Goal: Transaction & Acquisition: Download file/media

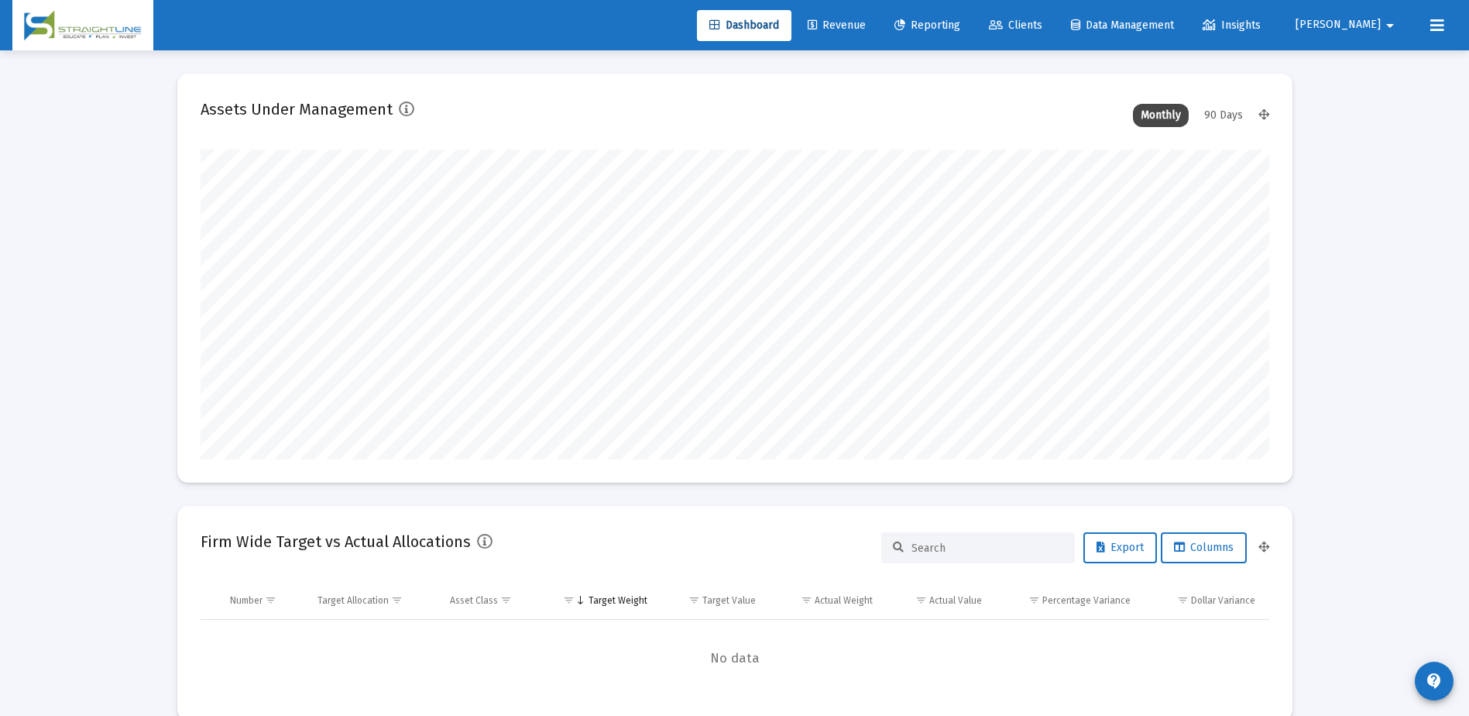
scroll to position [310, 575]
type input "[DATE]"
click at [1042, 28] on span "Clients" at bounding box center [1015, 25] width 53 height 13
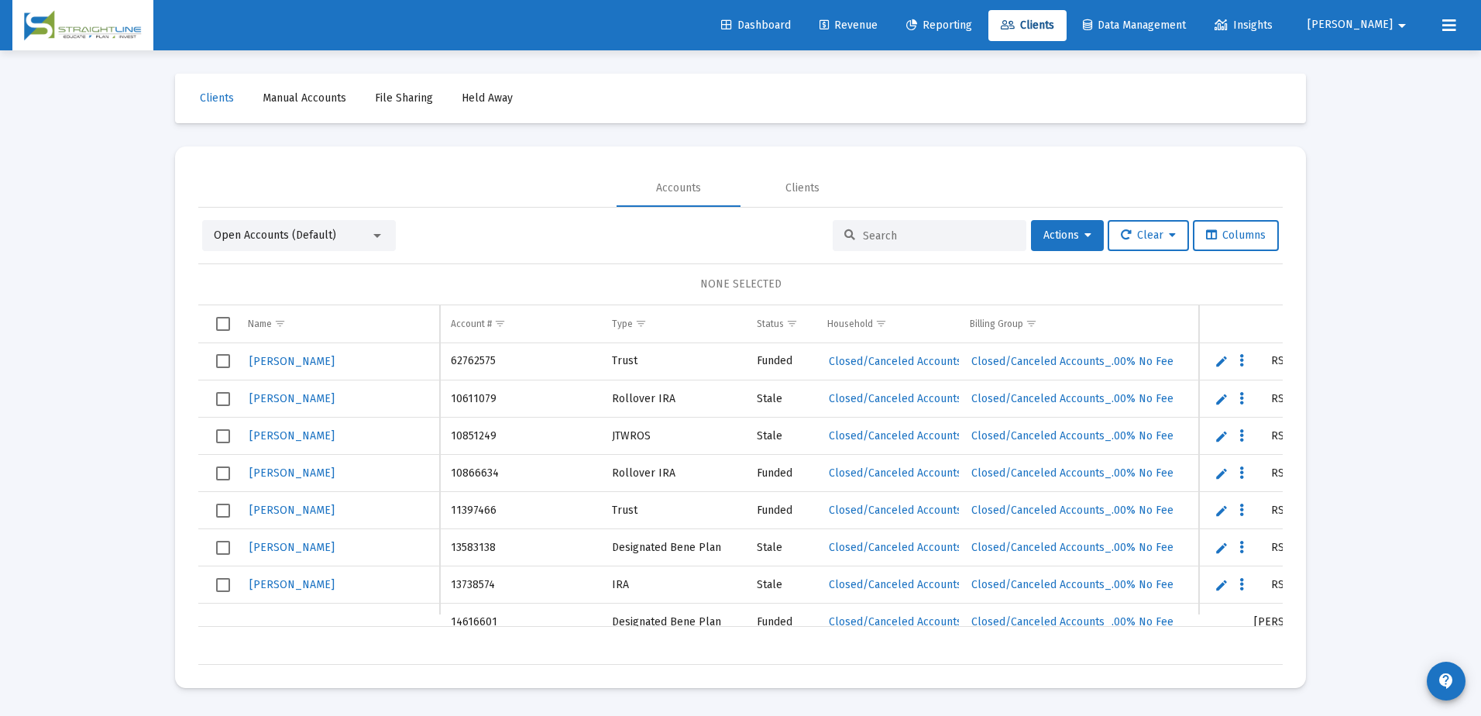
click at [359, 239] on div "Open Accounts (Default)" at bounding box center [292, 235] width 156 height 15
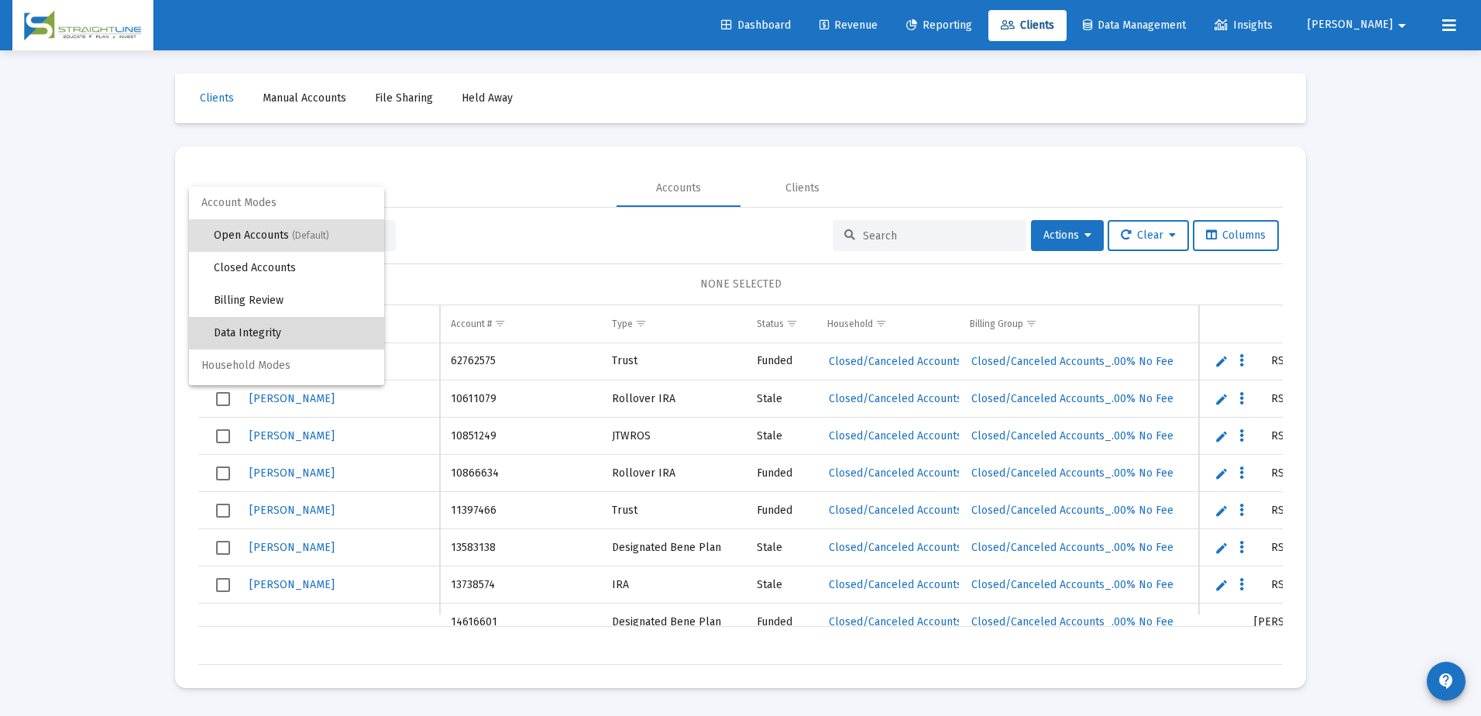
click at [312, 328] on span "Data Integrity" at bounding box center [293, 333] width 158 height 33
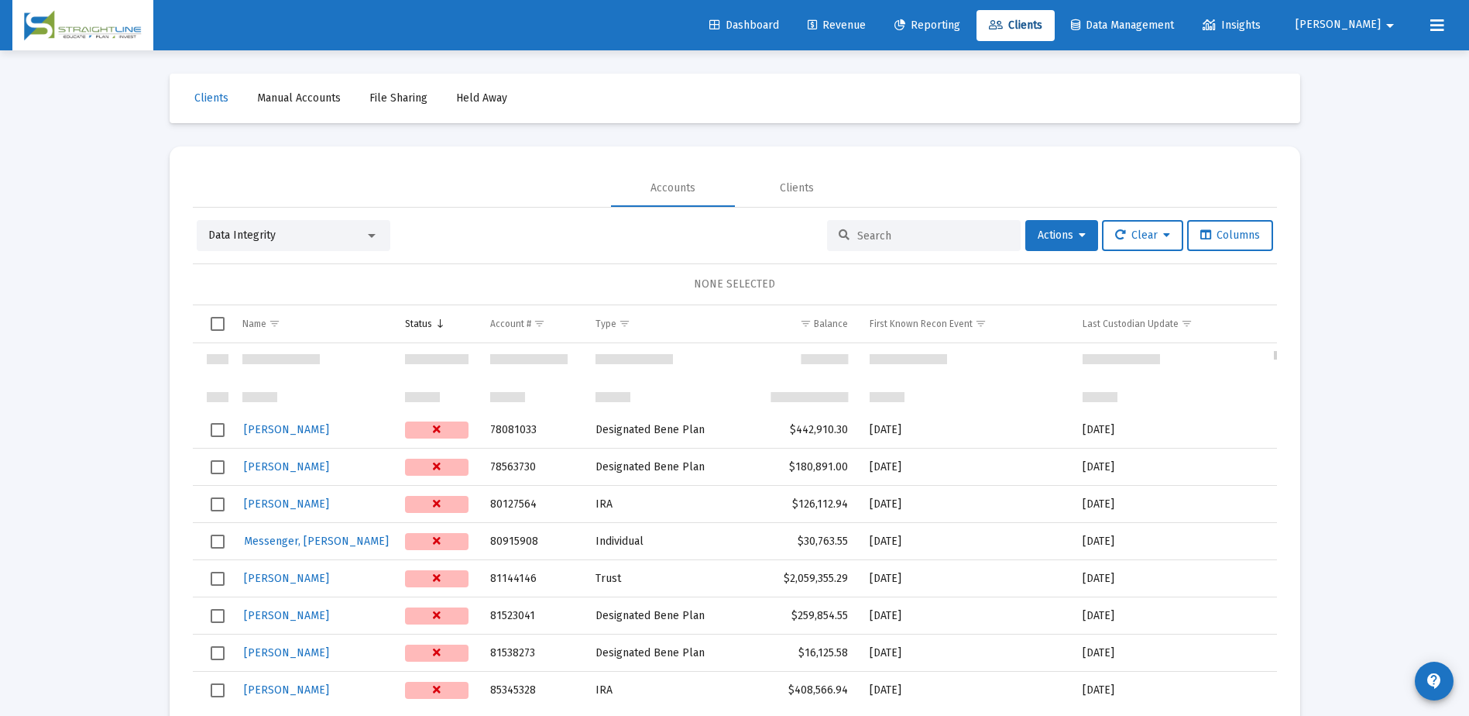
scroll to position [3206, 0]
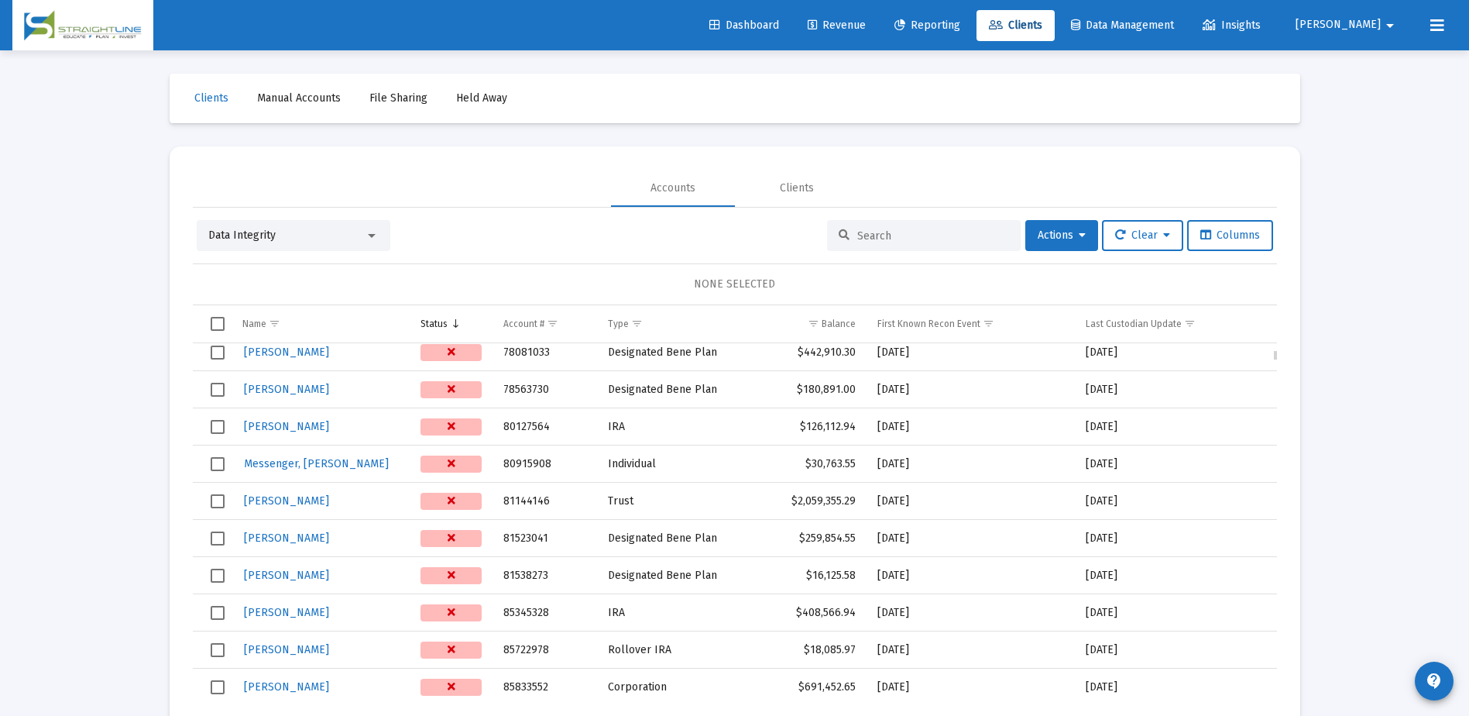
drag, startPoint x: 556, startPoint y: 613, endPoint x: 546, endPoint y: 613, distance: 10.1
click at [546, 613] on td "85345328" at bounding box center [544, 612] width 104 height 37
drag, startPoint x: 856, startPoint y: 612, endPoint x: 793, endPoint y: 613, distance: 63.5
click at [793, 613] on td "$408,566.94" at bounding box center [813, 612] width 107 height 37
click at [864, 610] on td "$408,566.94" at bounding box center [813, 612] width 107 height 37
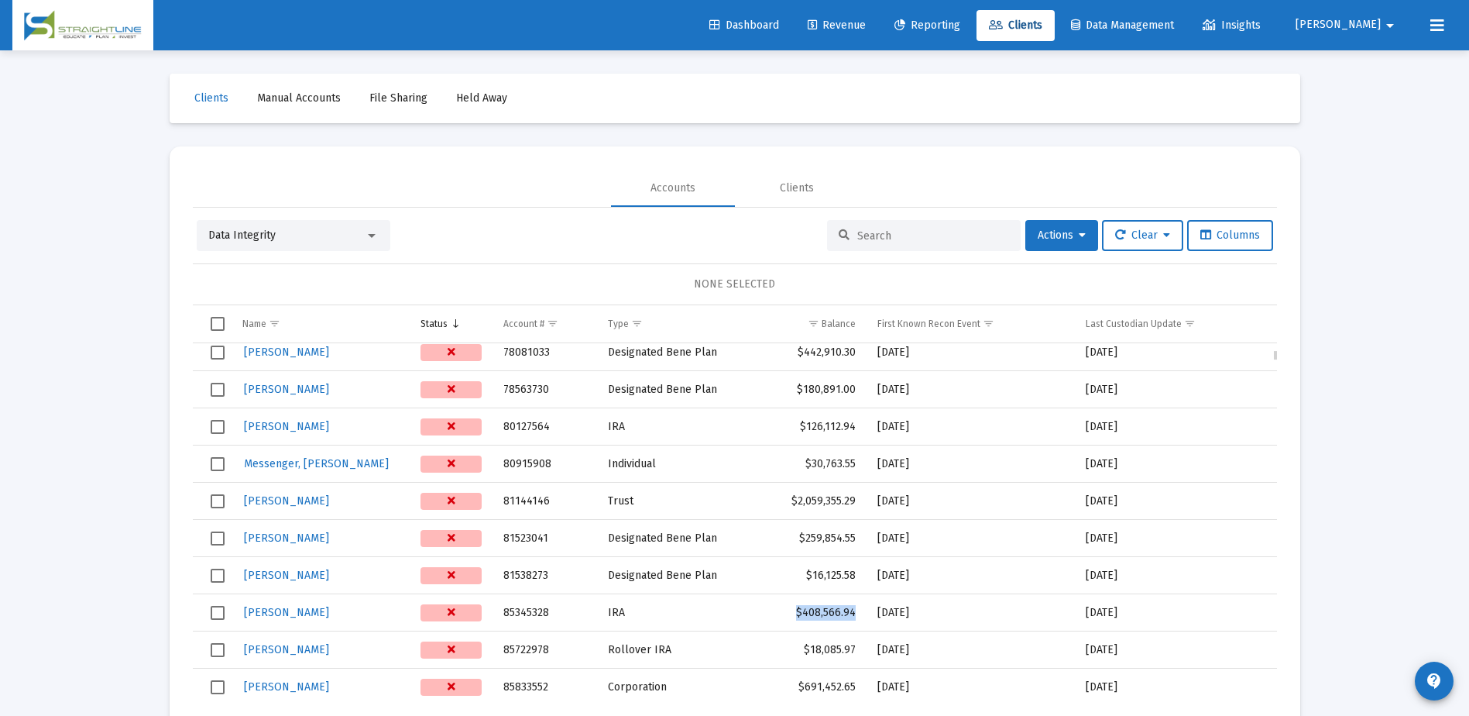
drag, startPoint x: 855, startPoint y: 611, endPoint x: 800, endPoint y: 612, distance: 55.0
click at [800, 612] on td "$408,566.94" at bounding box center [813, 612] width 107 height 37
click at [873, 607] on td "[DATE]" at bounding box center [971, 612] width 209 height 37
click at [856, 611] on td "$408,566.94" at bounding box center [813, 612] width 107 height 37
drag, startPoint x: 854, startPoint y: 611, endPoint x: 797, endPoint y: 611, distance: 57.3
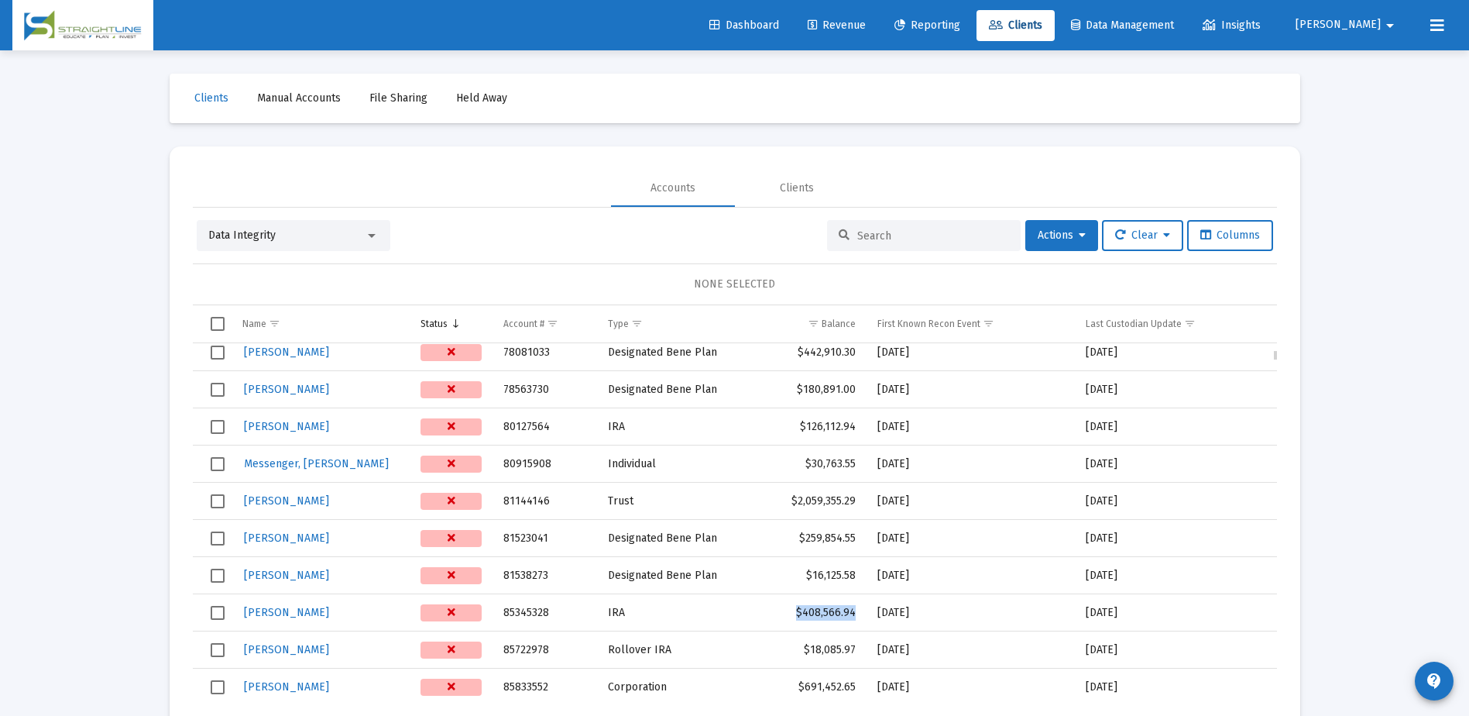
click at [797, 611] on td "$408,566.94" at bounding box center [813, 612] width 107 height 37
drag, startPoint x: 835, startPoint y: 612, endPoint x: 864, endPoint y: 611, distance: 29.4
click at [853, 611] on td "$408,566.94" at bounding box center [813, 612] width 107 height 37
click at [864, 611] on td "$408,566.94" at bounding box center [813, 612] width 107 height 37
drag, startPoint x: 864, startPoint y: 611, endPoint x: 798, endPoint y: 612, distance: 65.8
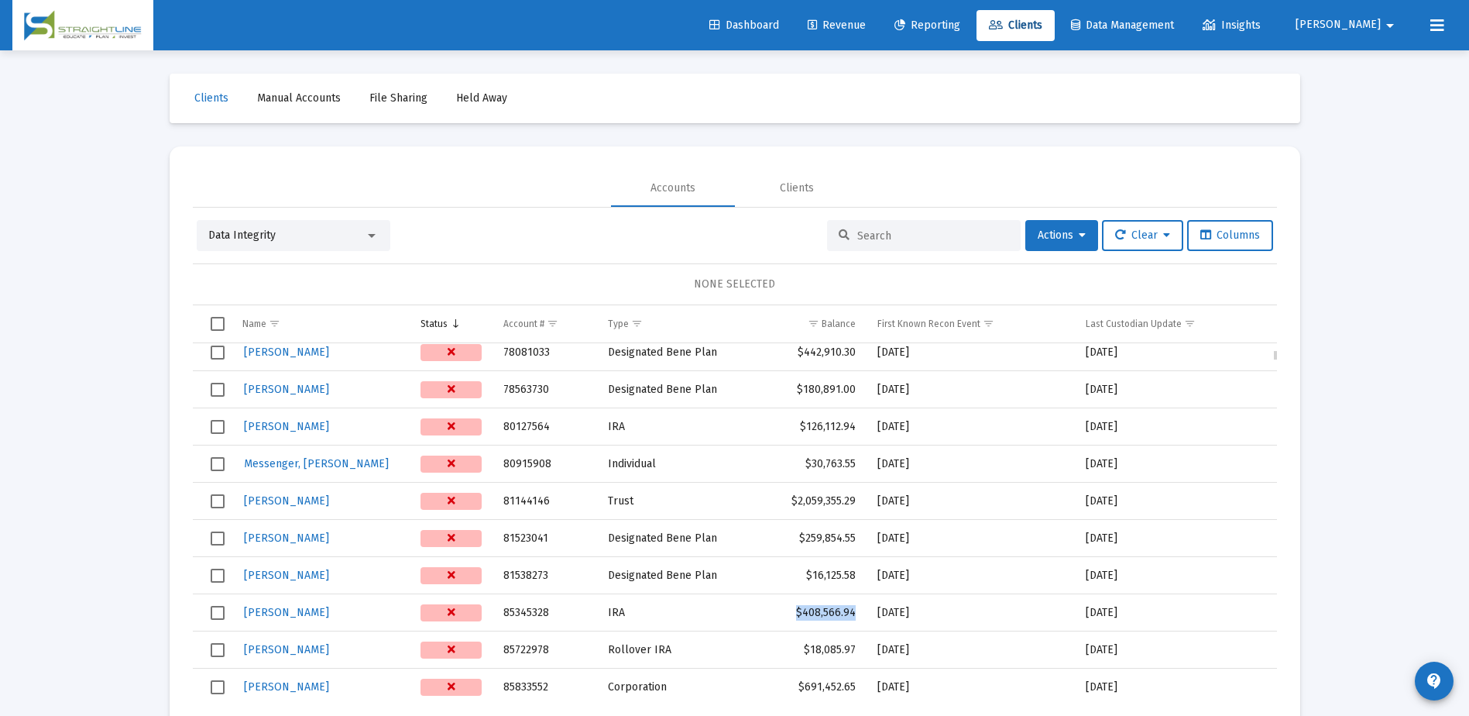
click at [798, 612] on td "$408,566.94" at bounding box center [813, 612] width 107 height 37
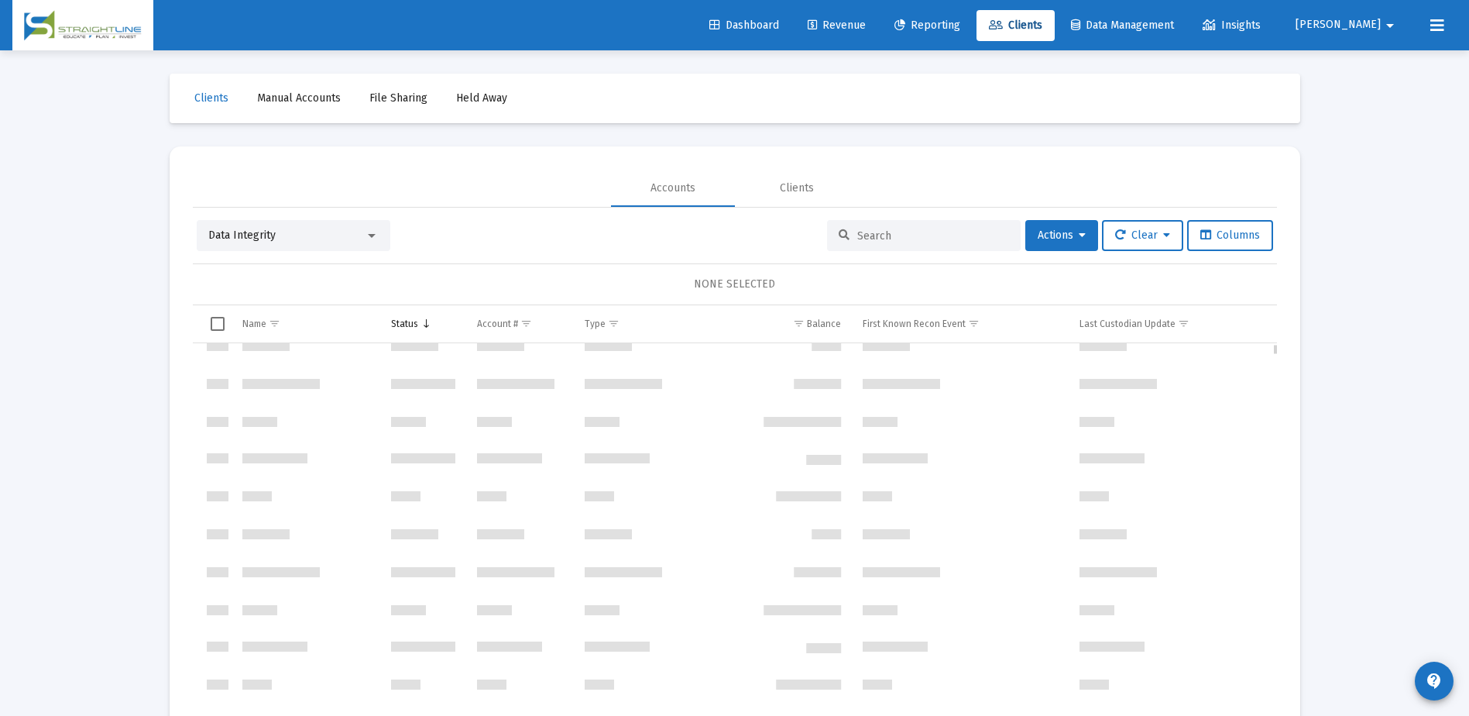
scroll to position [0, 0]
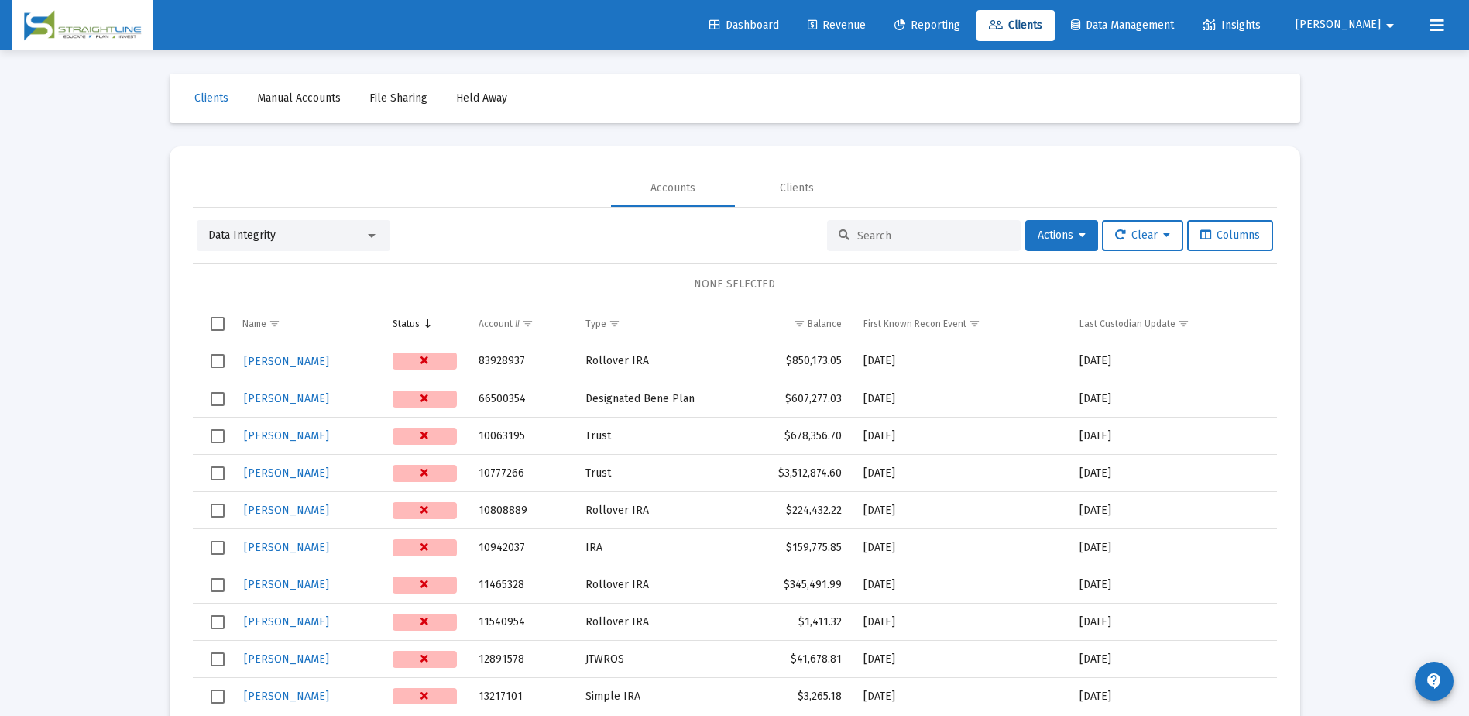
click at [911, 237] on input at bounding box center [933, 235] width 152 height 13
click at [1064, 237] on span "Actions" at bounding box center [1062, 234] width 48 height 13
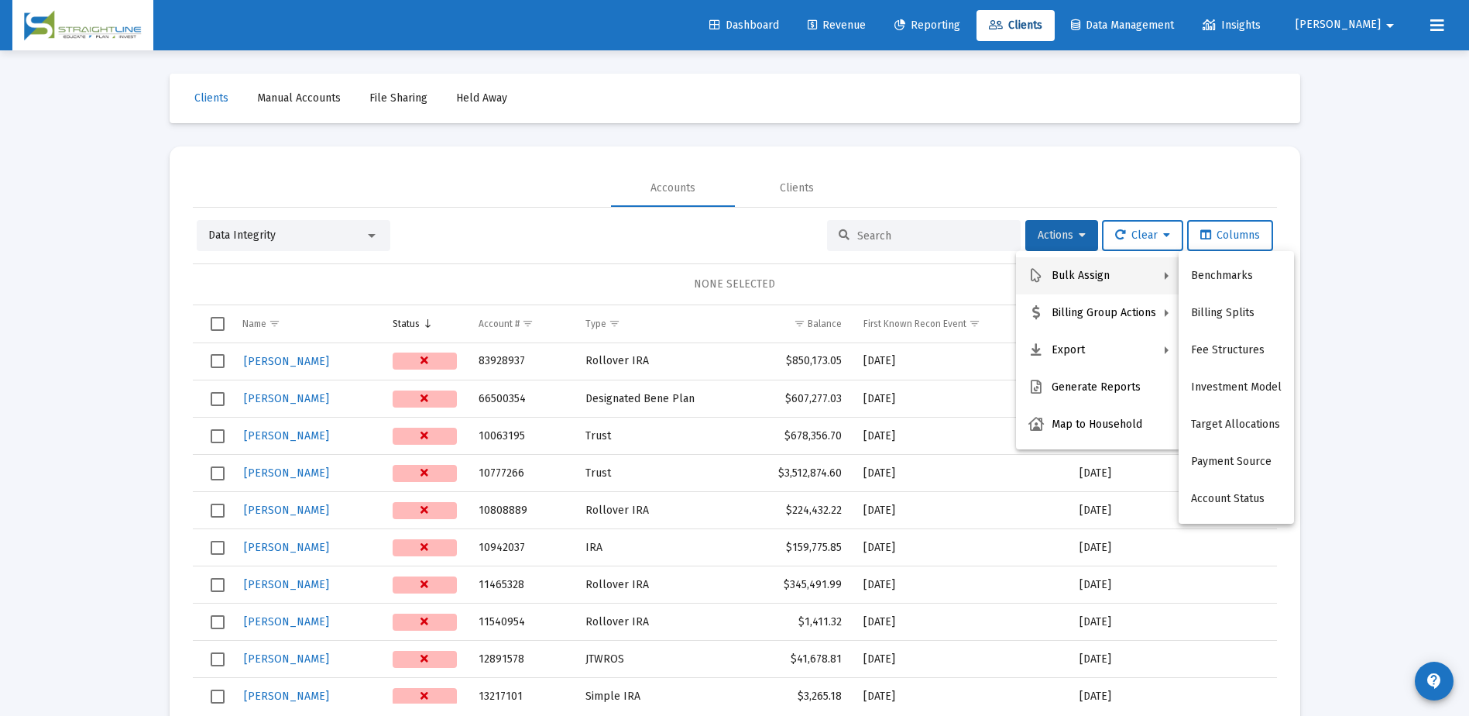
click at [945, 236] on div at bounding box center [734, 358] width 1469 height 716
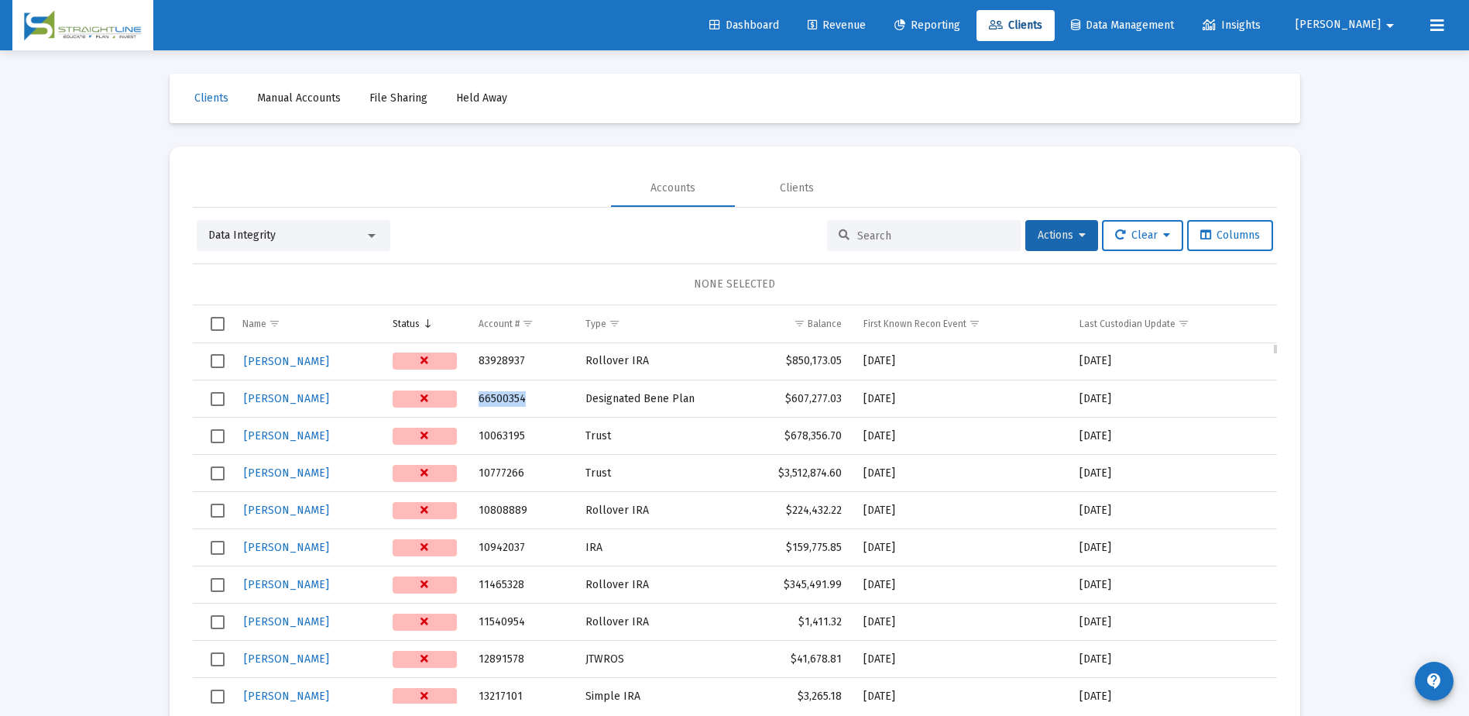
drag, startPoint x: 523, startPoint y: 395, endPoint x: 465, endPoint y: 400, distance: 58.3
click at [465, 400] on tr "[PERSON_NAME] 66500354 Designated Bene Plan $607,277.03 [DATE] [DATE]" at bounding box center [735, 398] width 1084 height 37
drag, startPoint x: 920, startPoint y: 395, endPoint x: 788, endPoint y: 396, distance: 132.4
click at [788, 396] on tr "[PERSON_NAME] 66500354 Designated Bene Plan $607,277.03 [DATE] [DATE]" at bounding box center [735, 398] width 1084 height 37
drag, startPoint x: 525, startPoint y: 401, endPoint x: 495, endPoint y: 404, distance: 30.4
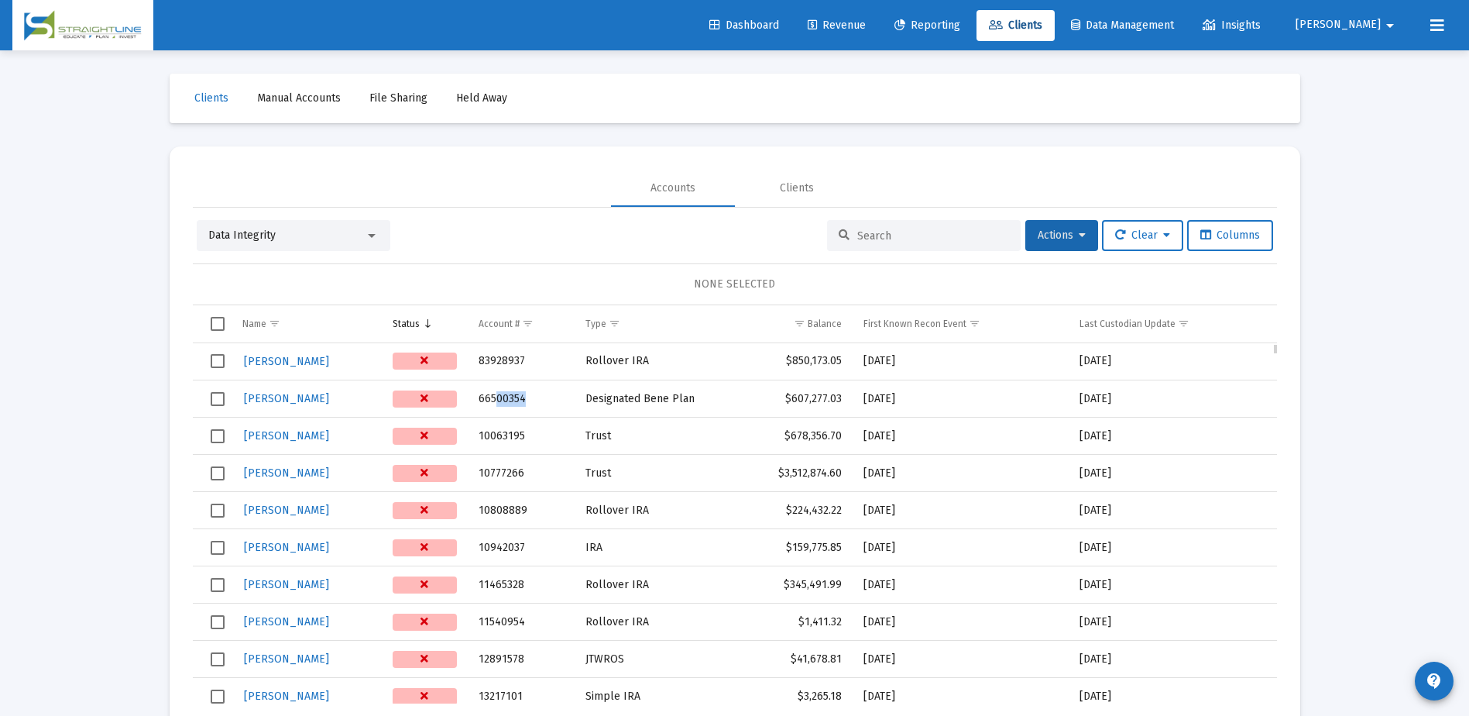
click at [495, 404] on td "66500354" at bounding box center [522, 398] width 108 height 37
click at [852, 401] on td "$607,277.03" at bounding box center [798, 398] width 110 height 37
drag, startPoint x: 844, startPoint y: 397, endPoint x: 789, endPoint y: 401, distance: 55.1
click at [789, 401] on td "$607,277.03" at bounding box center [798, 398] width 110 height 37
click at [1289, 409] on mat-card "Accounts Clients Data Integrity Actions Clear Columns NONE SELECTED Name Status…" at bounding box center [735, 436] width 1131 height 580
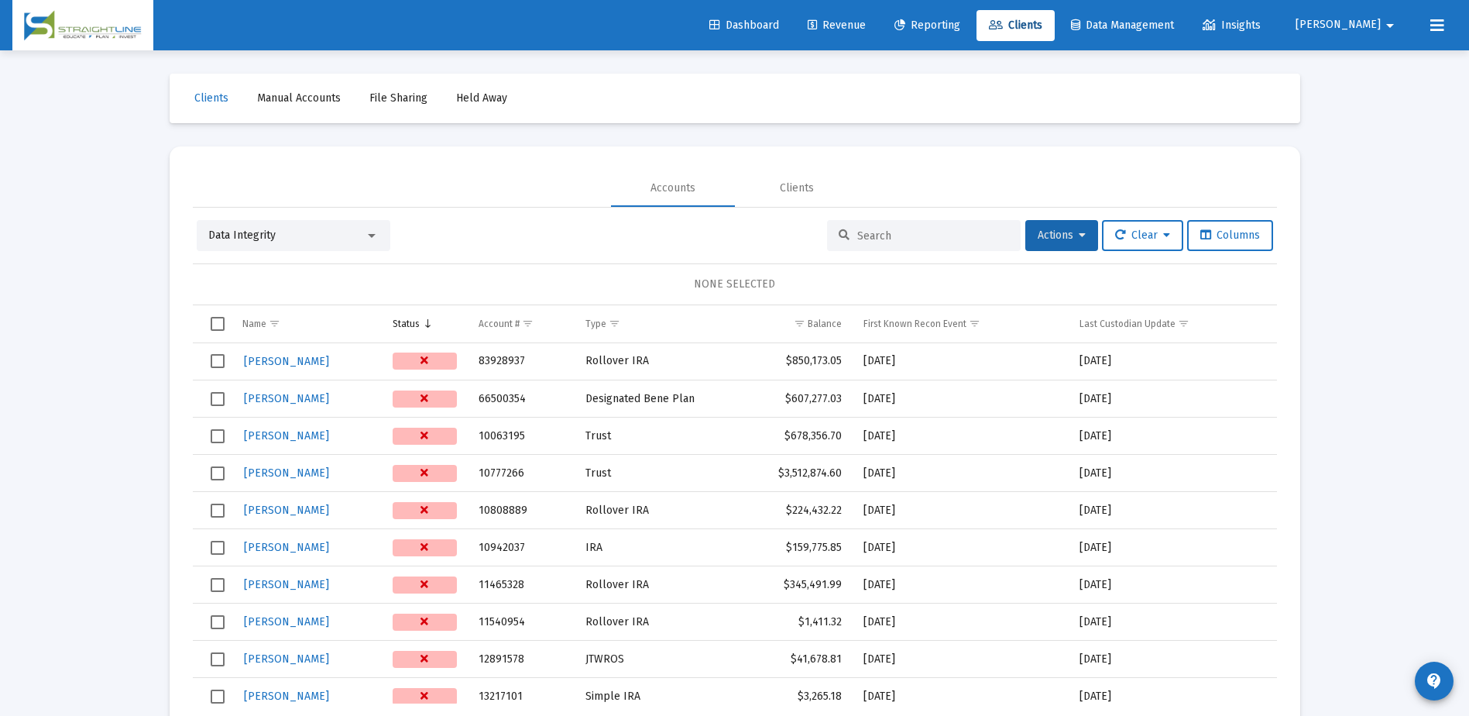
click at [952, 225] on div at bounding box center [924, 235] width 194 height 31
click at [949, 235] on input at bounding box center [933, 235] width 152 height 13
click at [1079, 232] on icon at bounding box center [1082, 235] width 7 height 11
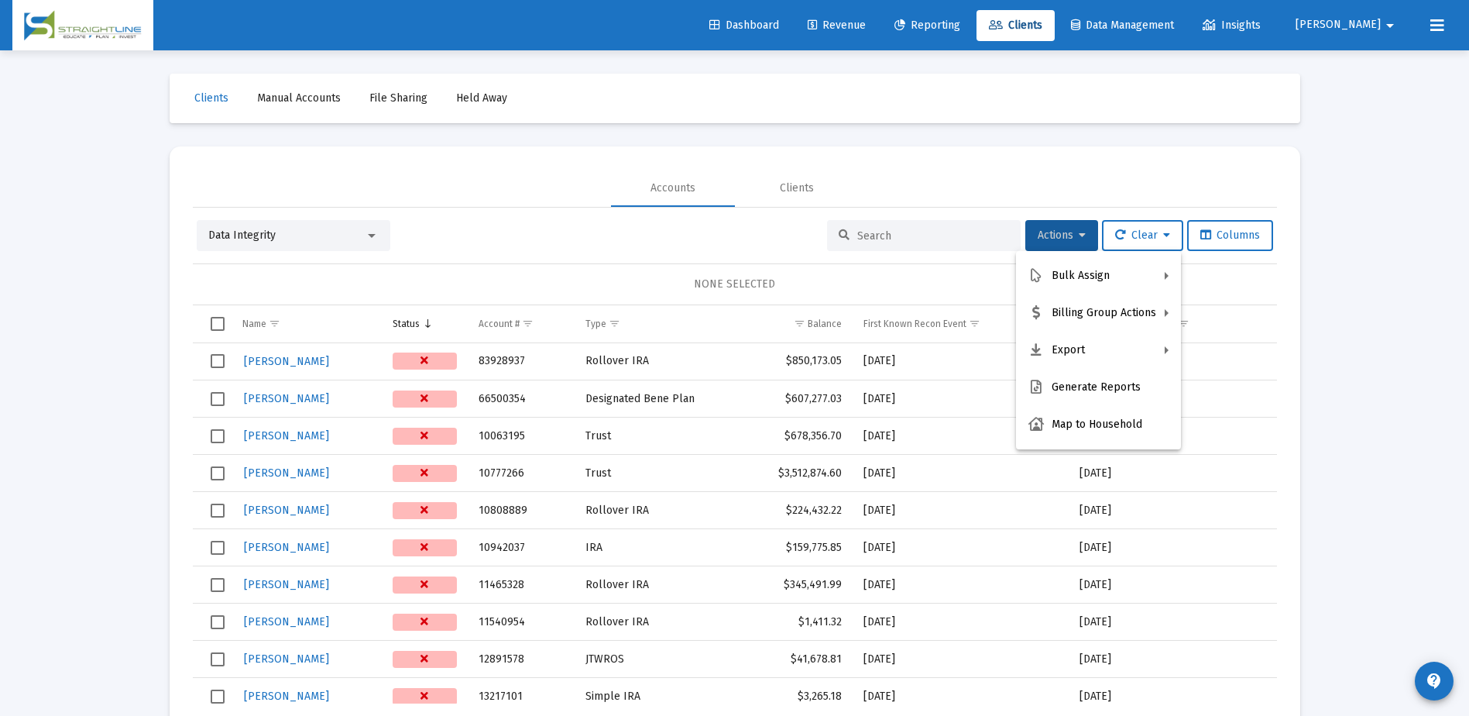
click at [837, 266] on div at bounding box center [734, 358] width 1469 height 716
click at [341, 237] on div "Data Integrity" at bounding box center [286, 235] width 156 height 15
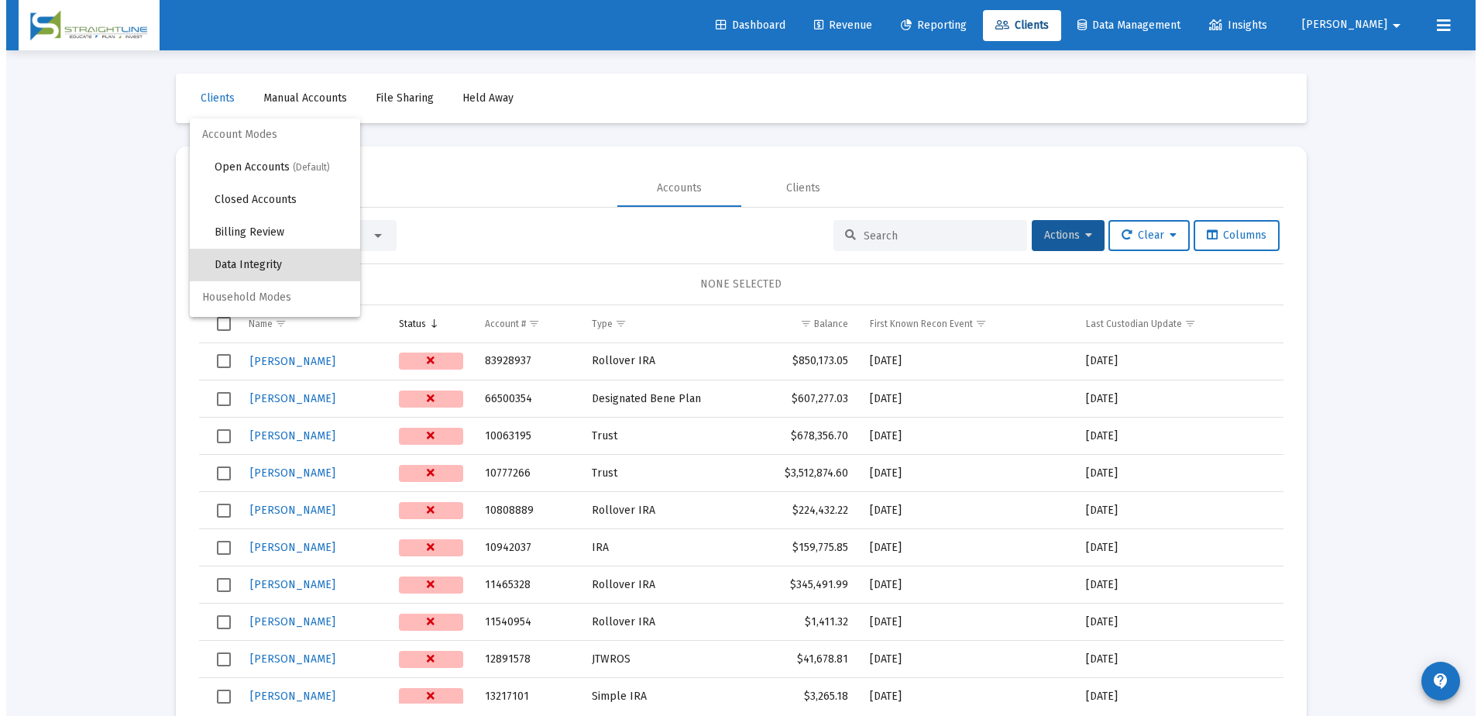
scroll to position [29, 0]
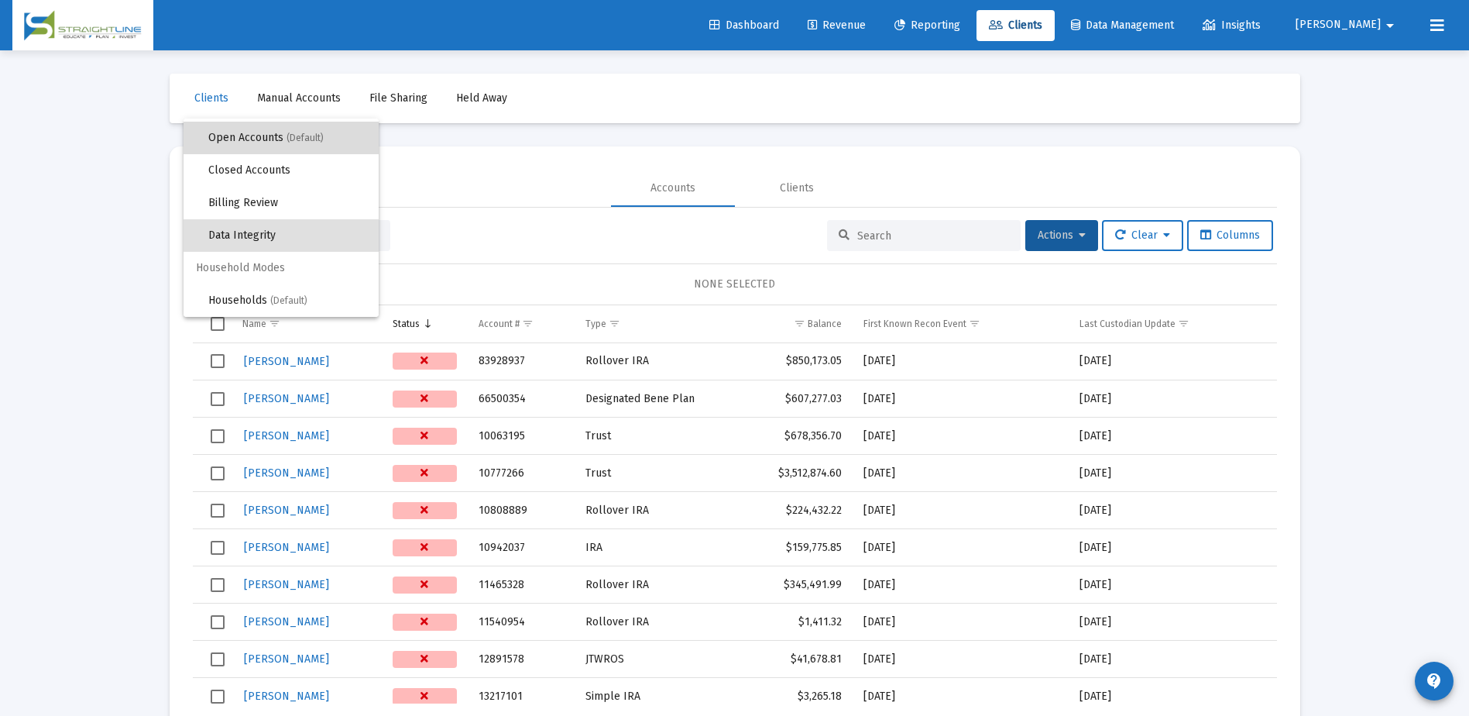
click at [300, 147] on span "Open Accounts (Default)" at bounding box center [287, 138] width 158 height 33
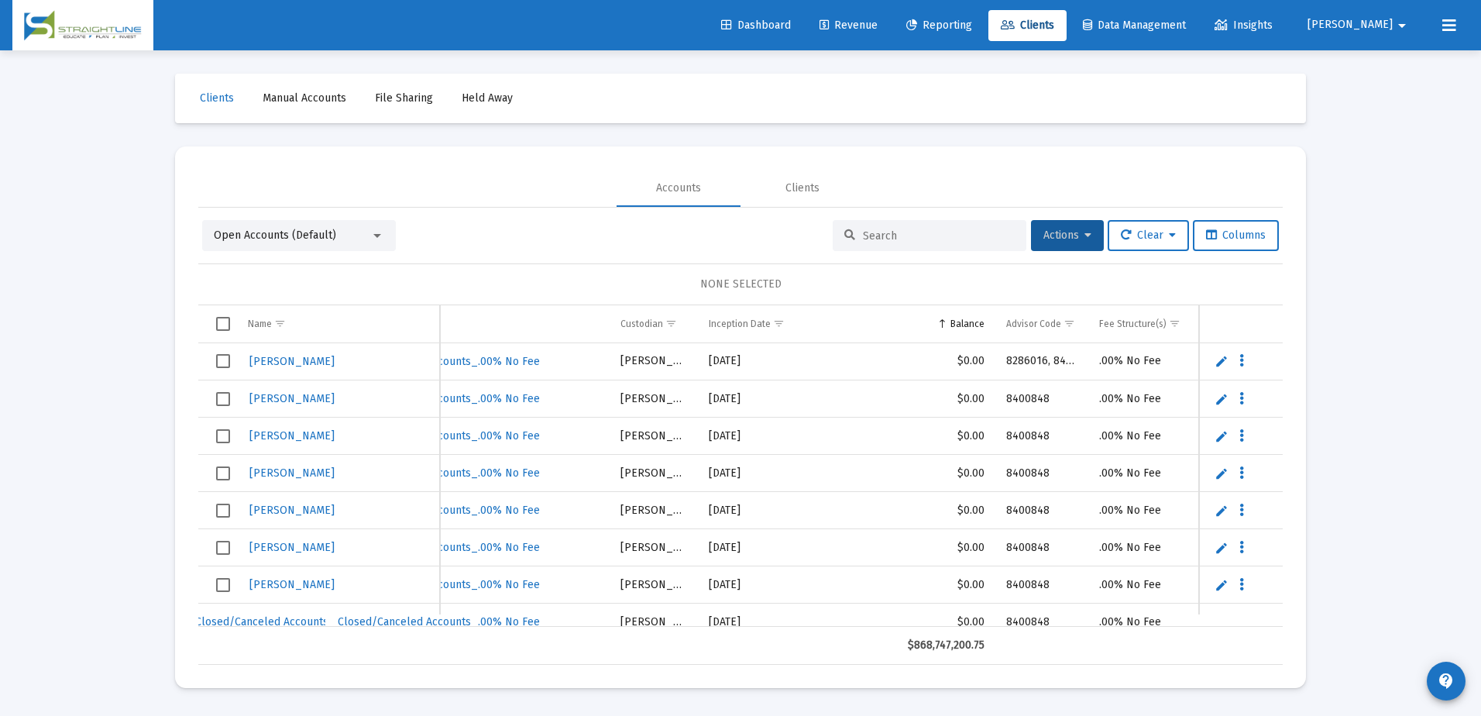
scroll to position [0, 702]
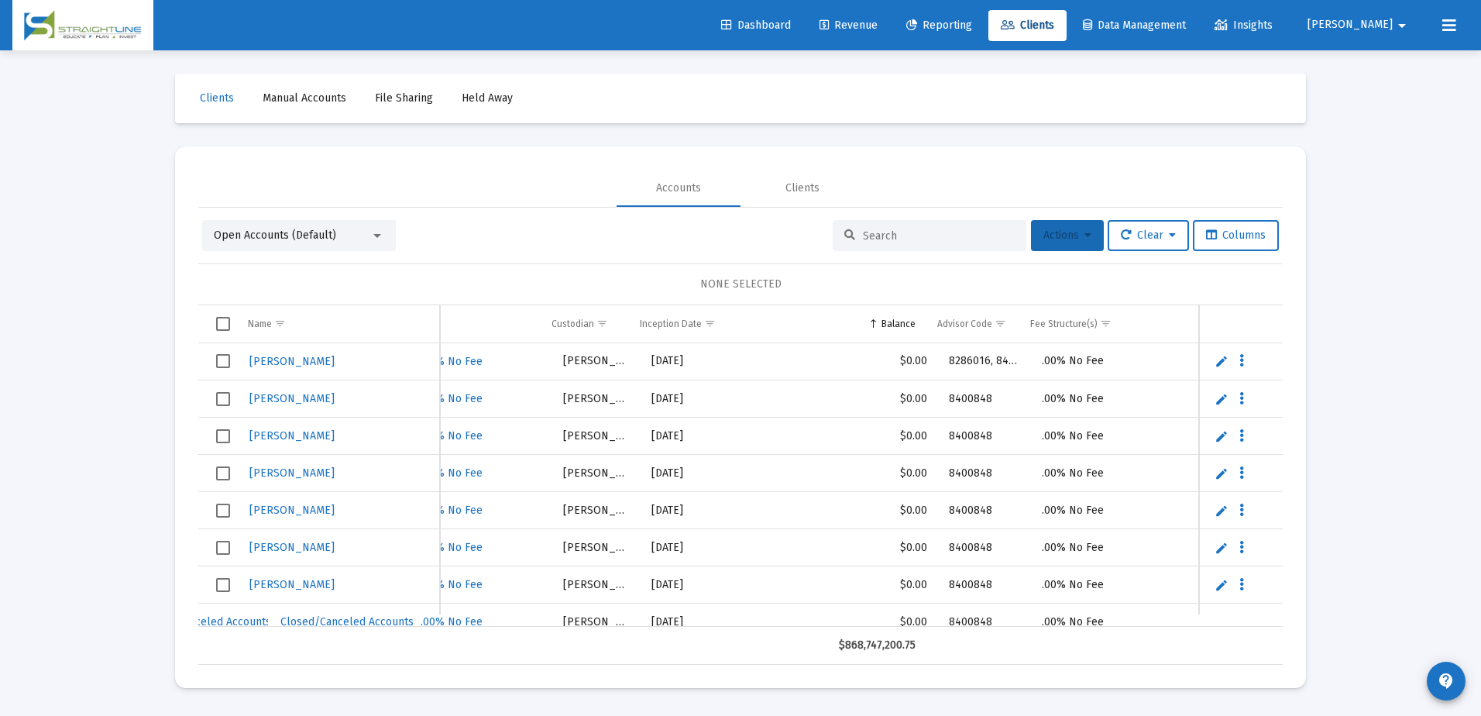
click at [1084, 232] on icon at bounding box center [1087, 235] width 7 height 11
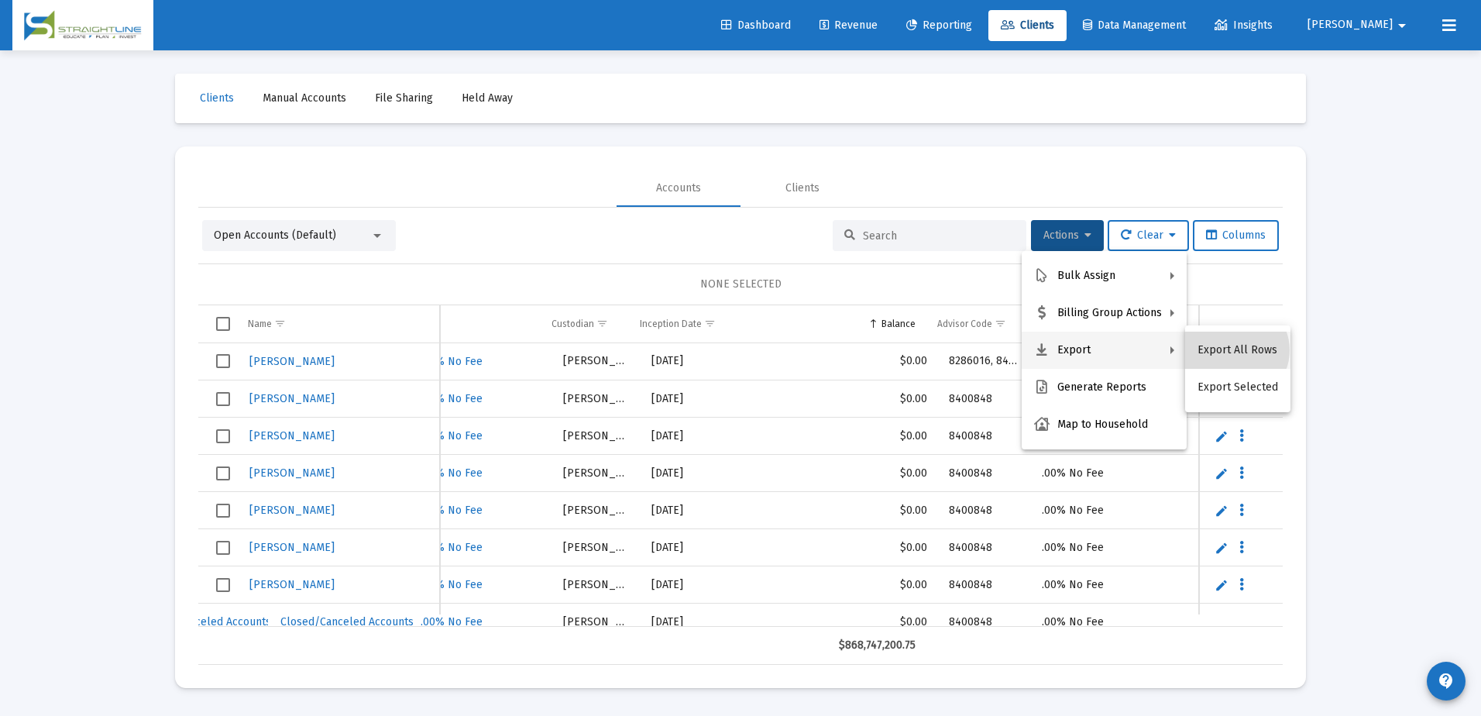
click at [1234, 350] on button "Export All Rows" at bounding box center [1237, 349] width 105 height 37
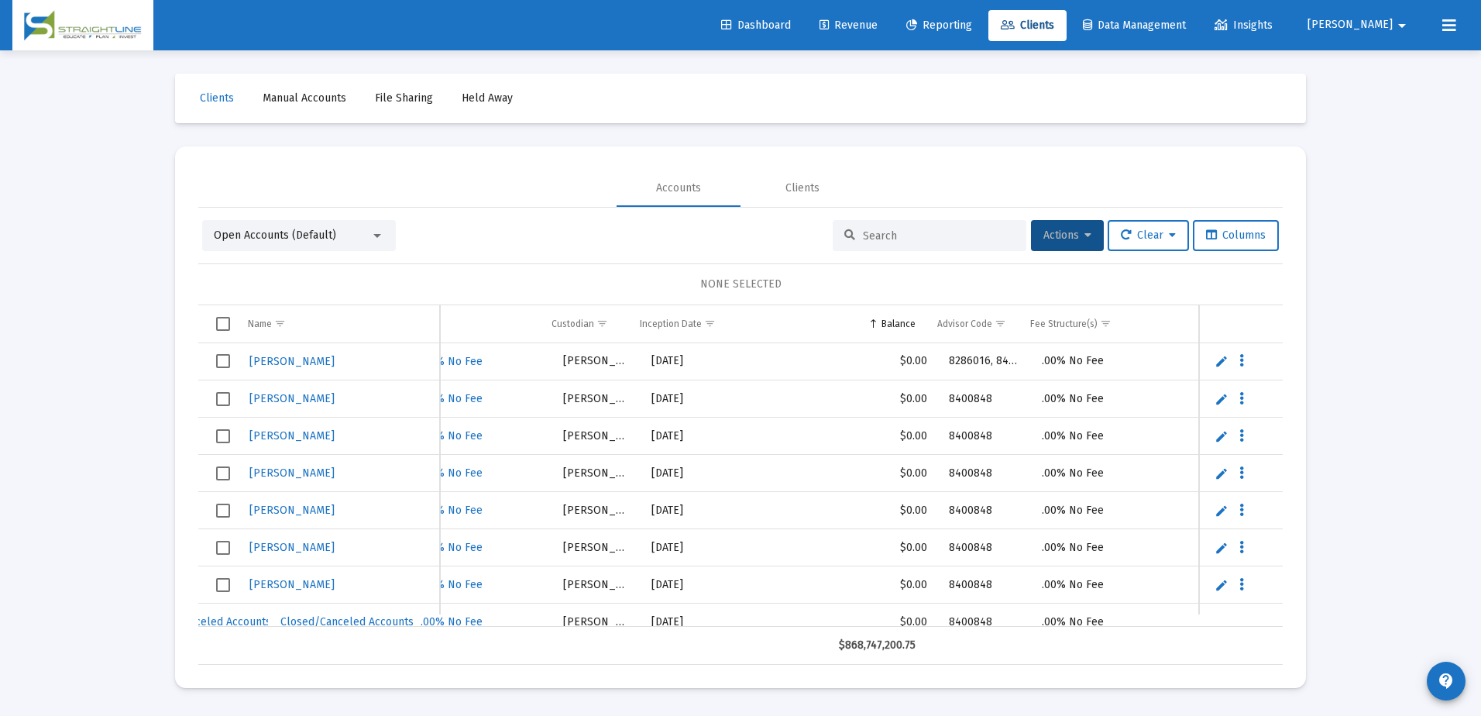
click at [1480, 396] on html "Dashboard Revenue Reporting Clients Data Management Insights [PERSON_NAME] Inte…" at bounding box center [740, 358] width 1481 height 716
click at [1480, 438] on html "Dashboard Revenue Reporting Clients Data Management Insights [PERSON_NAME] Inte…" at bounding box center [740, 358] width 1481 height 716
